Goal: Complete application form

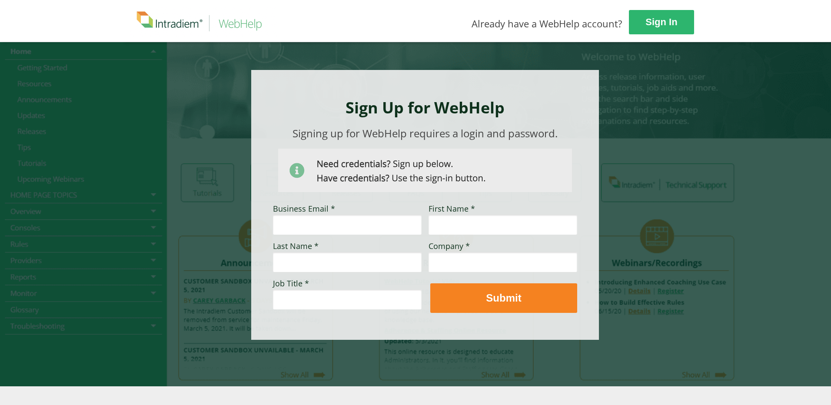
click at [697, 216] on div at bounding box center [416, 214] width 587 height 345
click at [637, 29] on link "Sign In" at bounding box center [662, 22] width 66 height 25
click at [336, 224] on input "Business Email *" at bounding box center [347, 225] width 149 height 20
click at [397, 299] on input "Job Title *" at bounding box center [347, 300] width 149 height 20
type input "Teamlead"
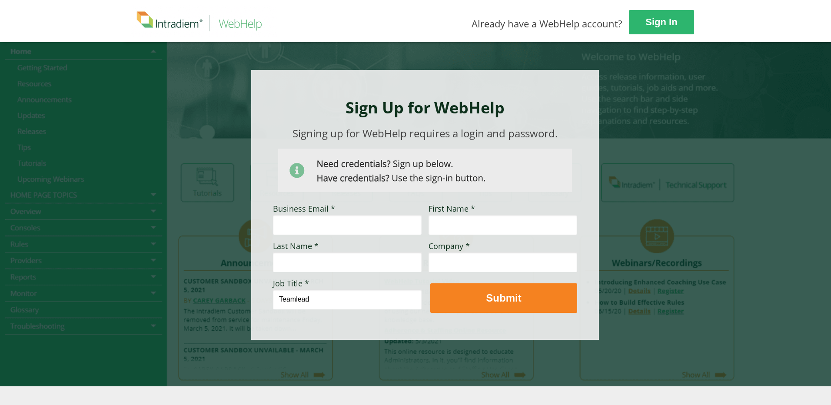
click at [388, 225] on input "Business Email *" at bounding box center [347, 225] width 149 height 20
paste input "[PERSON_NAME][EMAIL_ADDRESS][PERSON_NAME][DOMAIN_NAME]"
type input "[PERSON_NAME][EMAIL_ADDRESS][PERSON_NAME][DOMAIN_NAME]"
click at [466, 219] on input "First Name *" at bounding box center [503, 225] width 149 height 20
type input "[PERSON_NAME]"
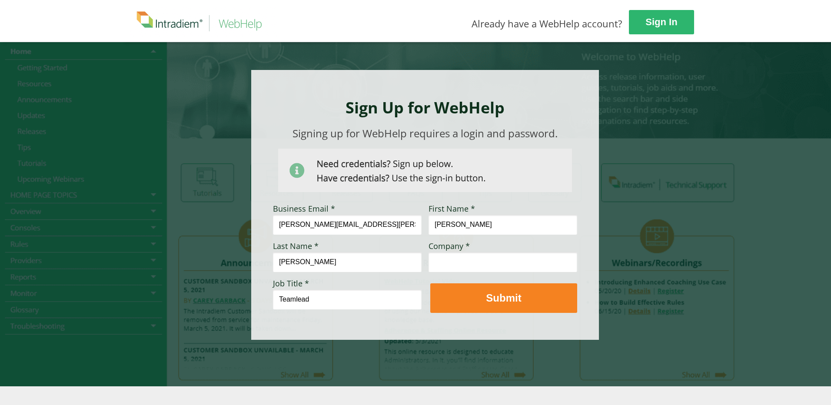
type input "[PERSON_NAME]"
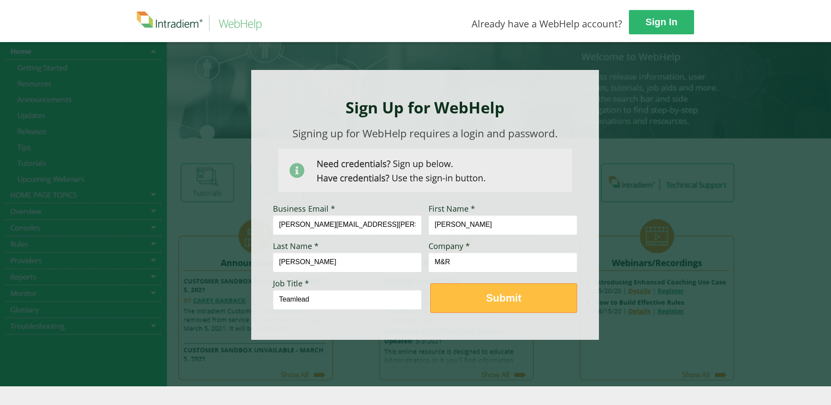
type input "M&R"
click at [455, 306] on button "Submit" at bounding box center [504, 299] width 147 height 30
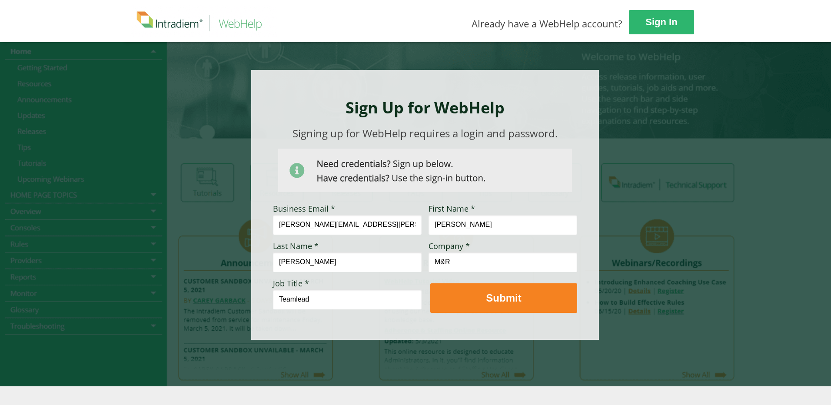
click at [624, 151] on div at bounding box center [416, 214] width 587 height 345
